Goal: Find specific page/section: Find specific page/section

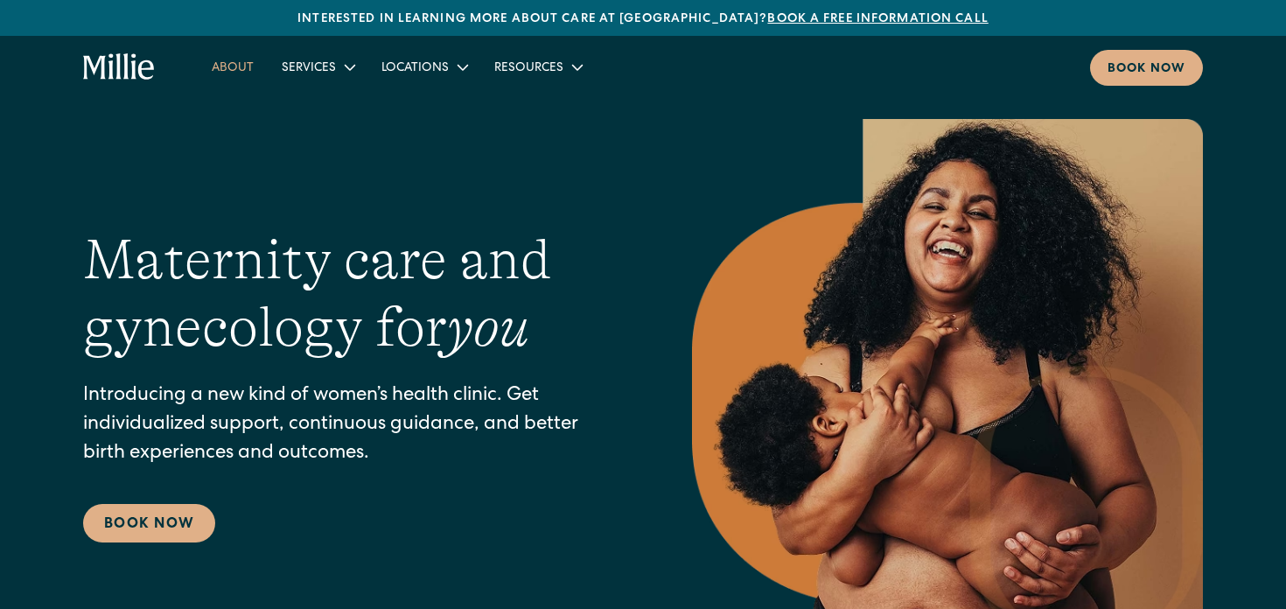
click at [234, 66] on link "About" at bounding box center [233, 66] width 70 height 29
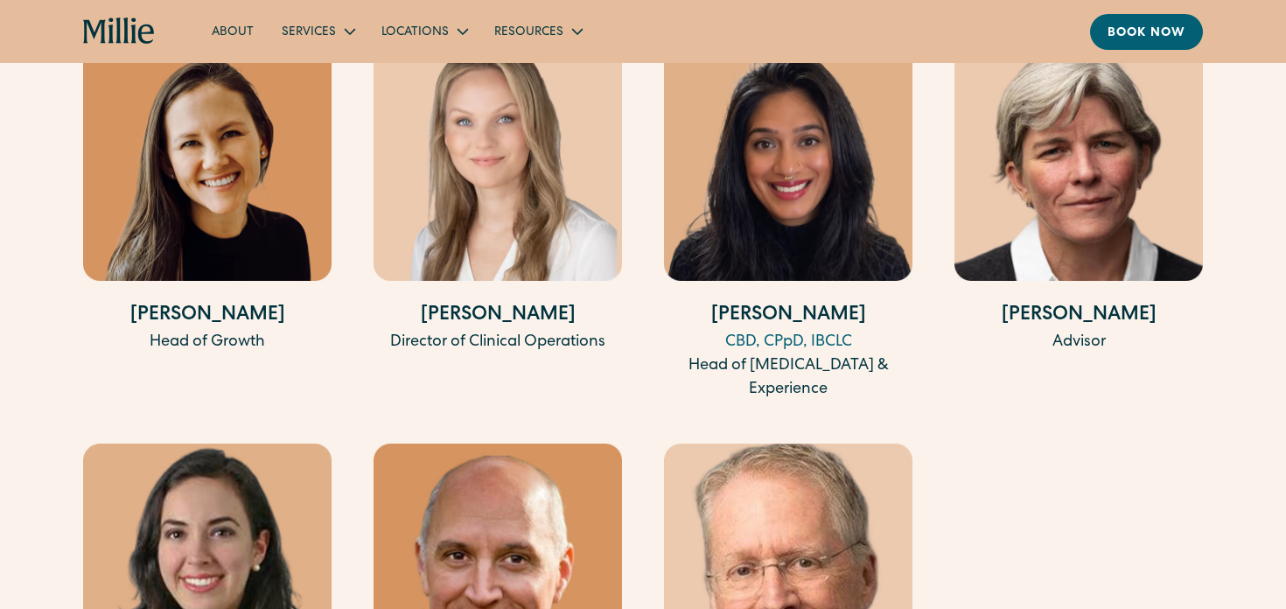
scroll to position [3800, 0]
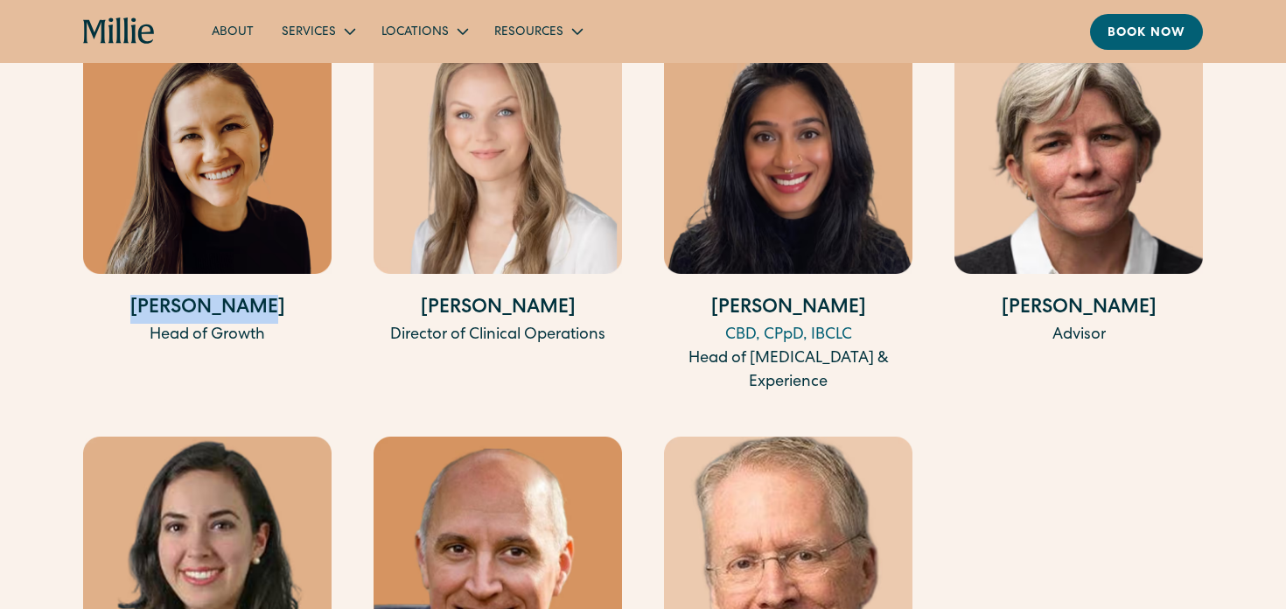
drag, startPoint x: 145, startPoint y: 280, endPoint x: 276, endPoint y: 285, distance: 130.5
click at [276, 295] on h4 "[PERSON_NAME]" at bounding box center [207, 309] width 248 height 29
copy h4 "[PERSON_NAME]"
